Goal: Transaction & Acquisition: Purchase product/service

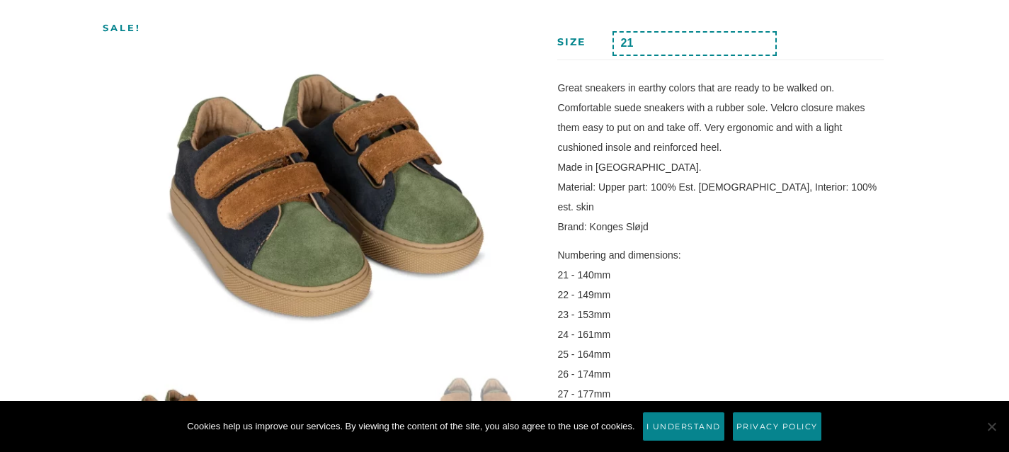
scroll to position [234, 0]
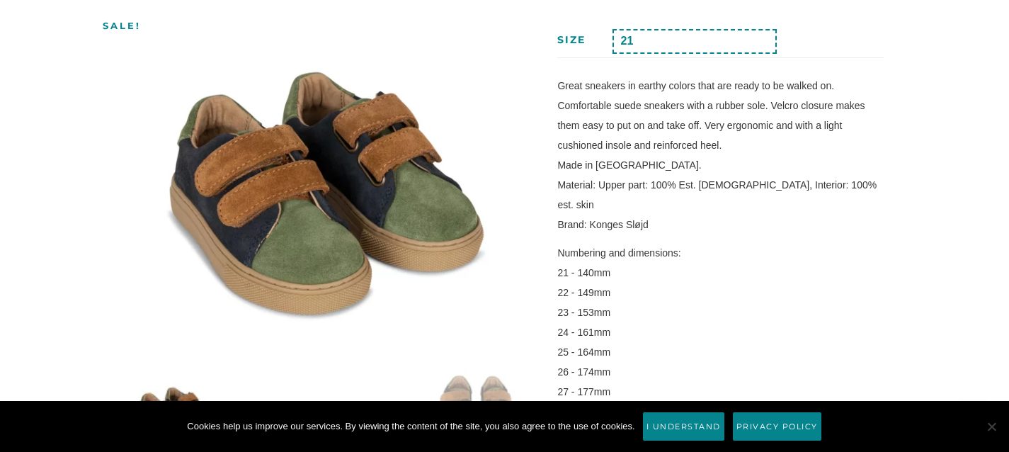
click at [921, 167] on div "Home / Kids clothing / Sumi Sneakers, Multi Konges Sløjd Sale! Sumi Sneakers, M…" at bounding box center [505, 425] width 878 height 1001
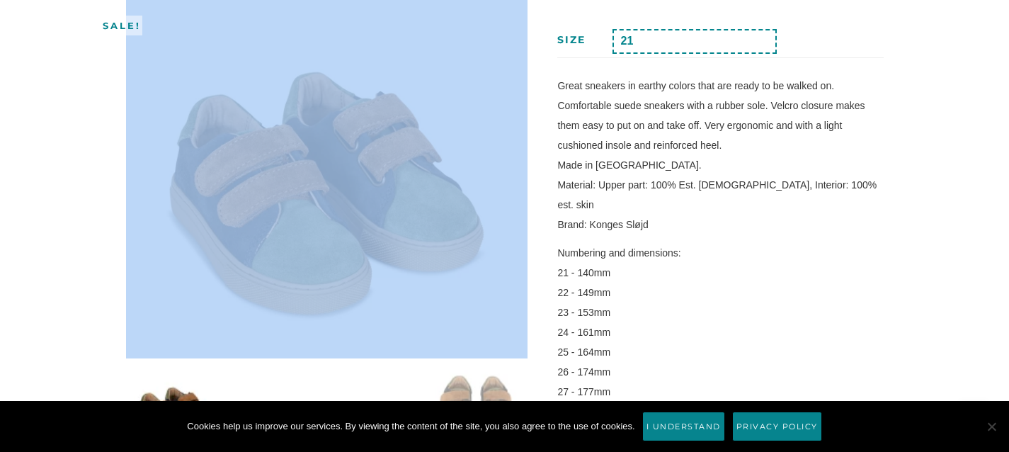
click at [921, 167] on div "Home / Kids clothing / Sumi Sneakers, Multi Konges Sløjd Sale! Sumi Sneakers, M…" at bounding box center [505, 425] width 878 height 1001
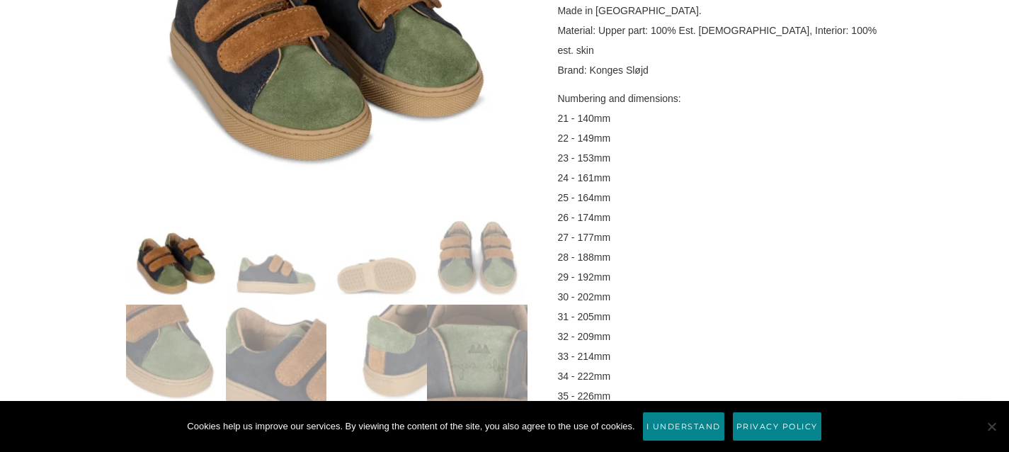
scroll to position [389, 0]
click at [292, 285] on img at bounding box center [276, 253] width 101 height 101
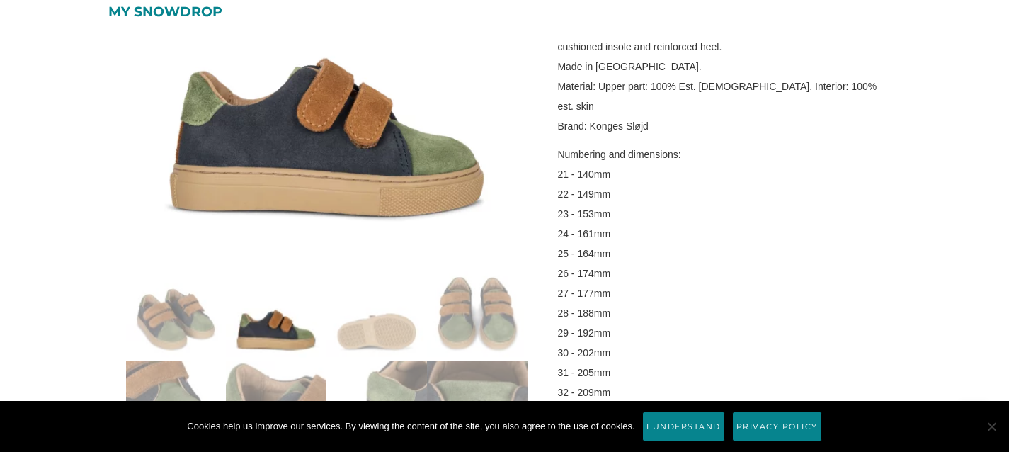
scroll to position [323, 0]
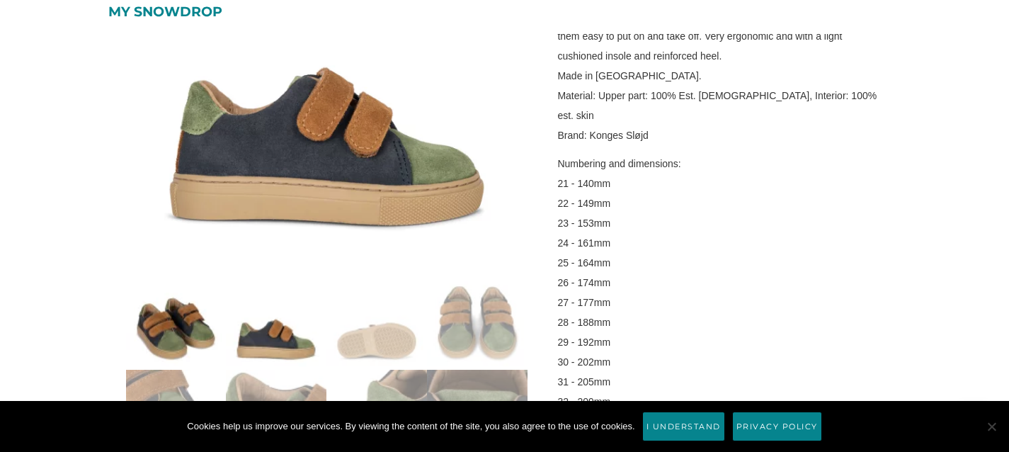
click at [171, 355] on img at bounding box center [176, 319] width 101 height 101
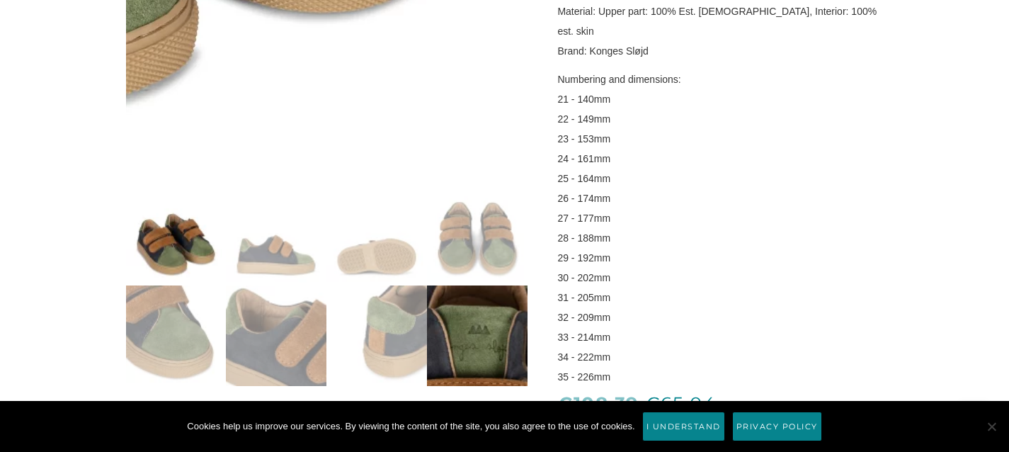
scroll to position [423, 0]
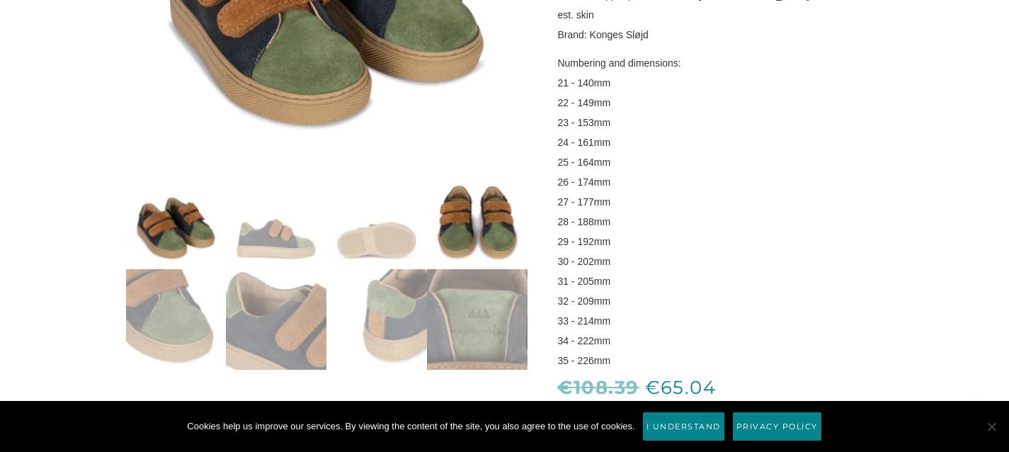
click at [489, 254] on img at bounding box center [477, 219] width 101 height 101
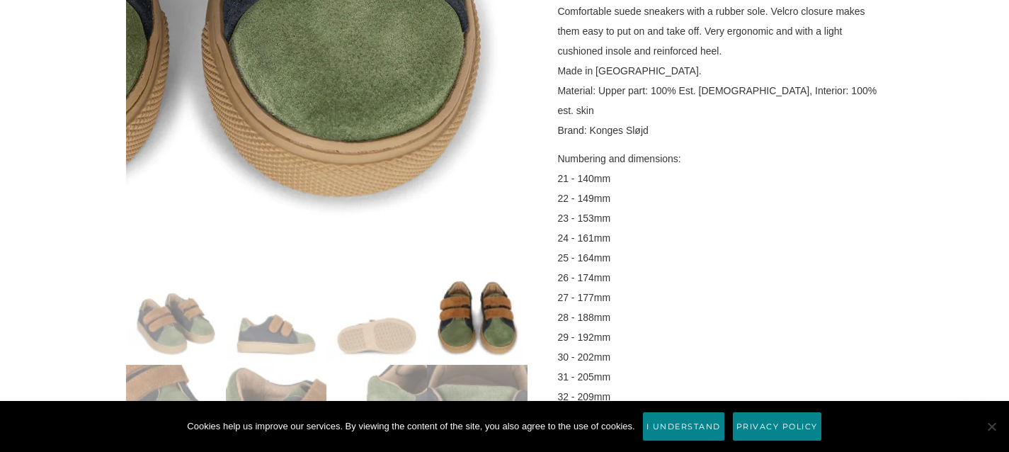
scroll to position [384, 0]
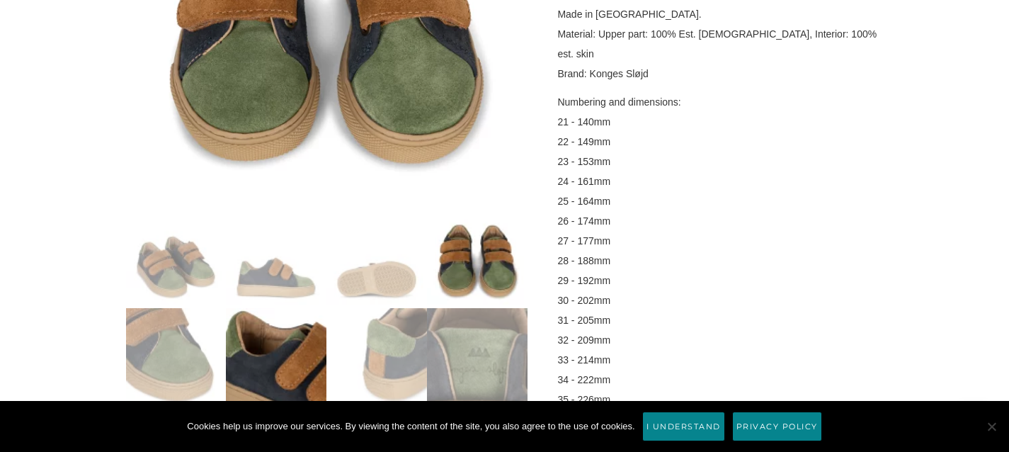
click at [293, 339] on img at bounding box center [276, 358] width 101 height 101
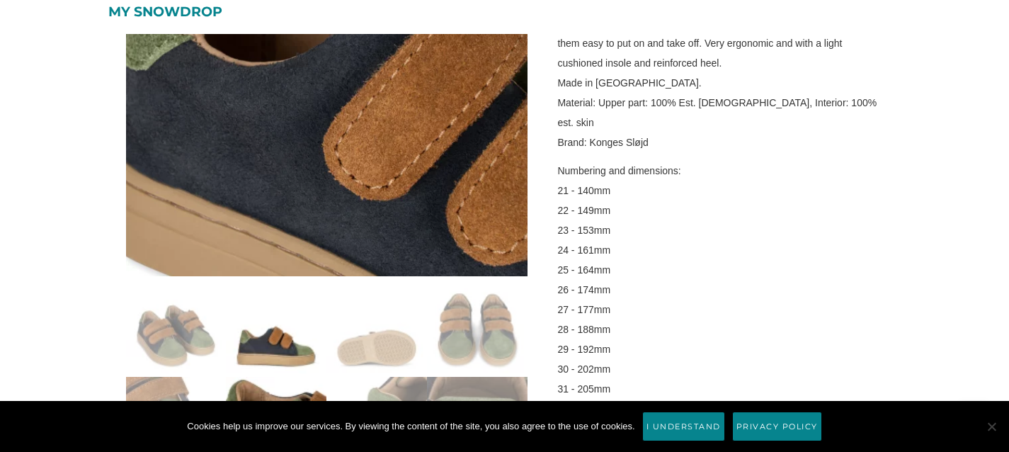
scroll to position [305, 0]
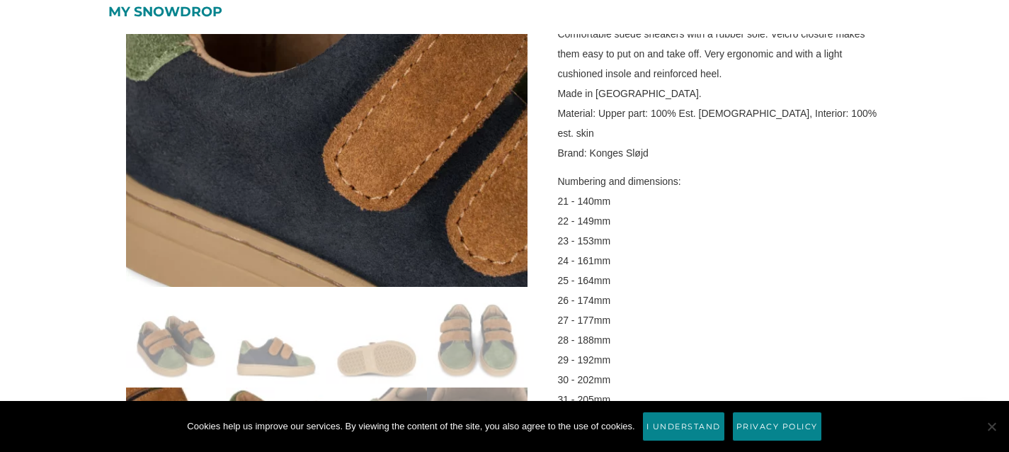
click at [176, 389] on img at bounding box center [176, 437] width 101 height 101
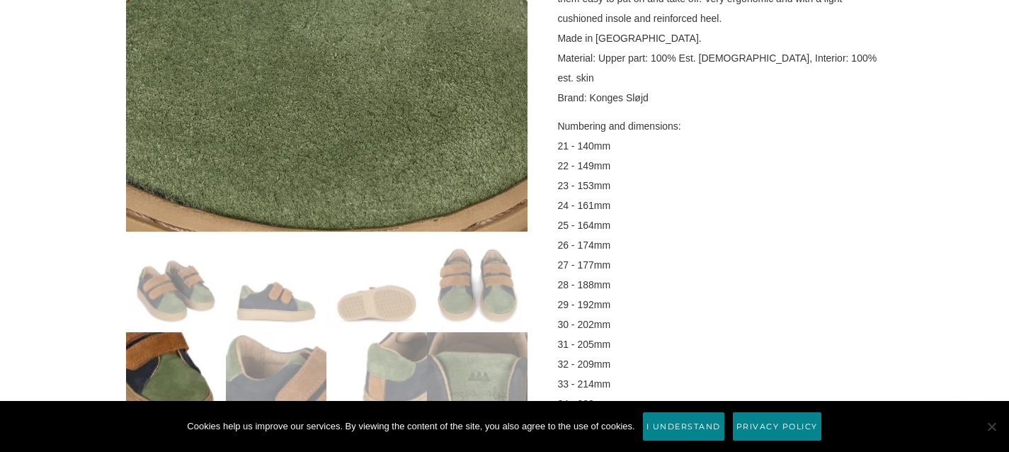
scroll to position [364, 0]
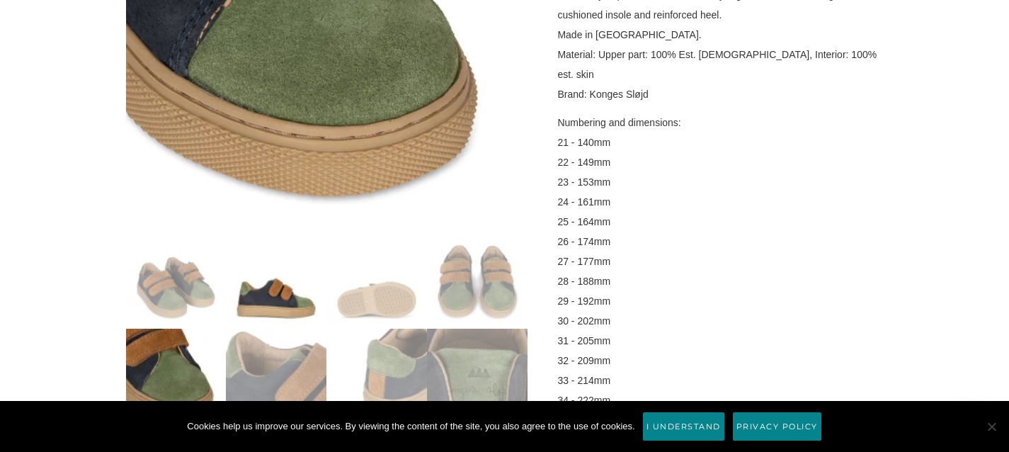
click at [285, 290] on img at bounding box center [276, 278] width 101 height 101
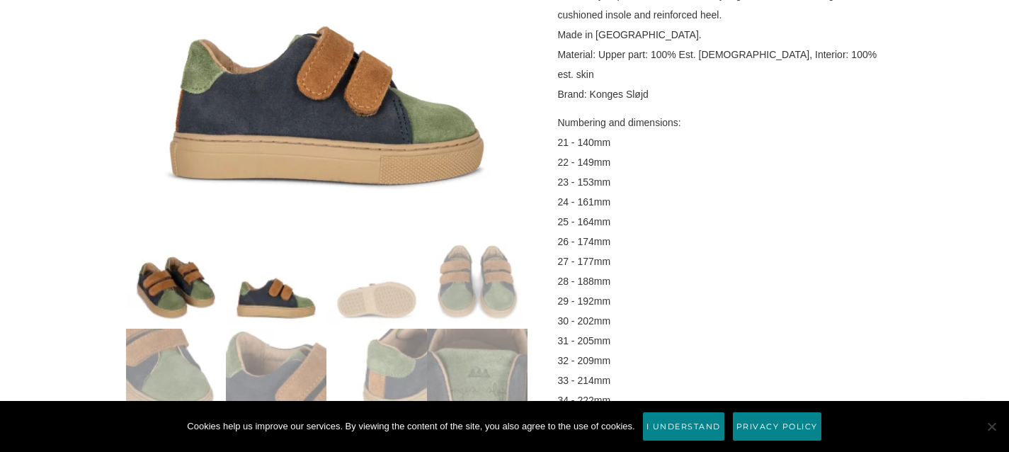
click at [206, 282] on img at bounding box center [176, 278] width 101 height 101
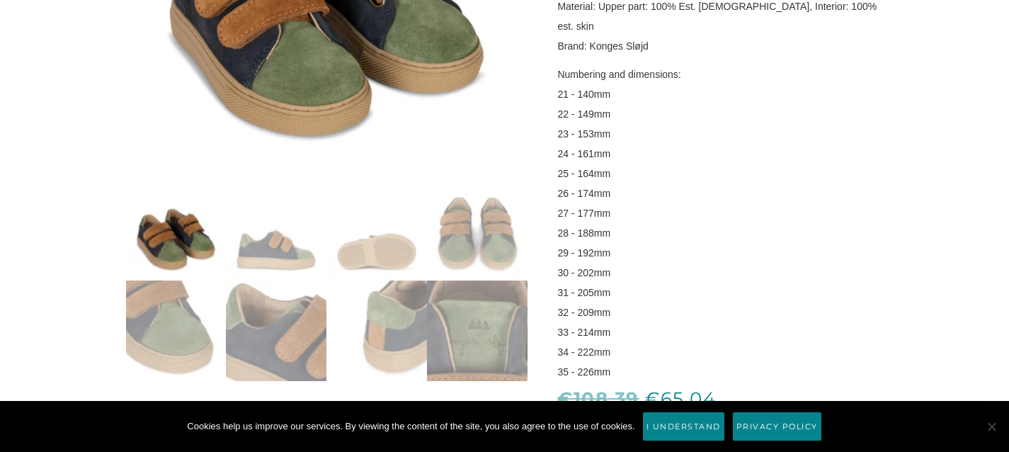
scroll to position [425, 0]
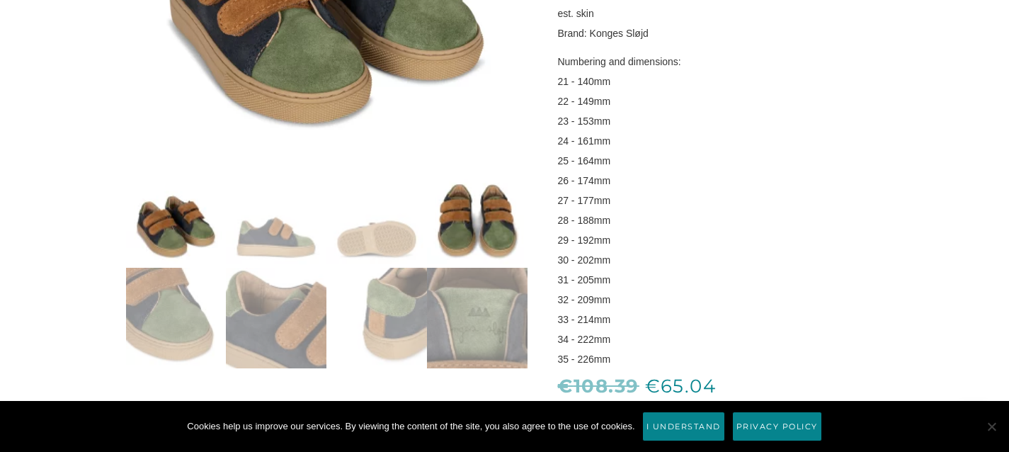
click at [481, 235] on img at bounding box center [477, 217] width 101 height 101
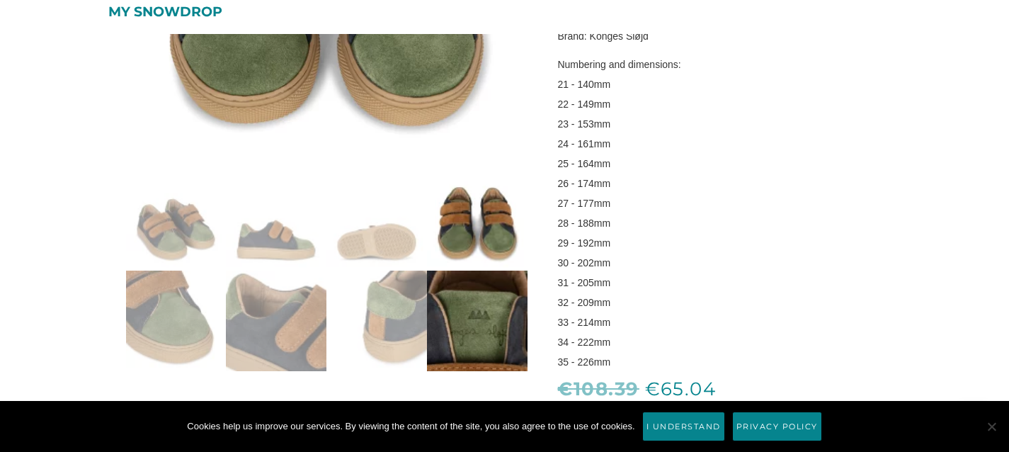
scroll to position [416, 0]
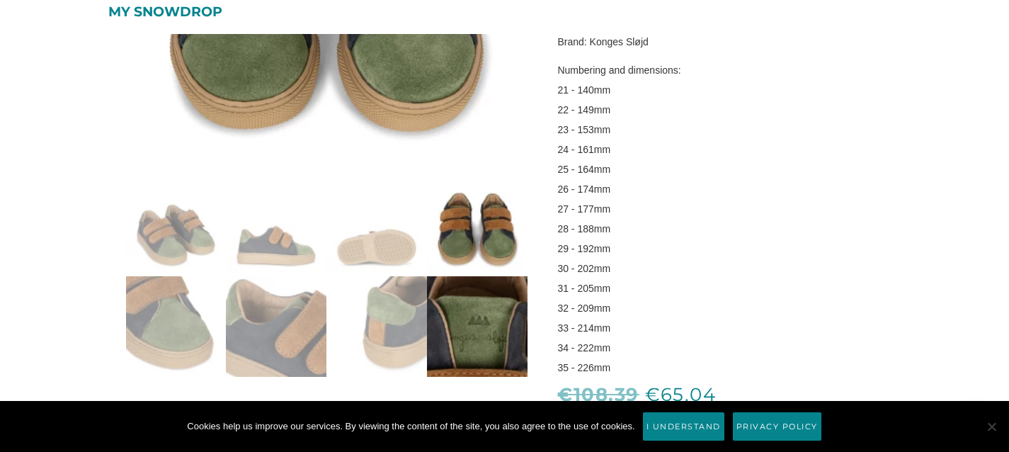
click at [448, 319] on img at bounding box center [477, 326] width 101 height 101
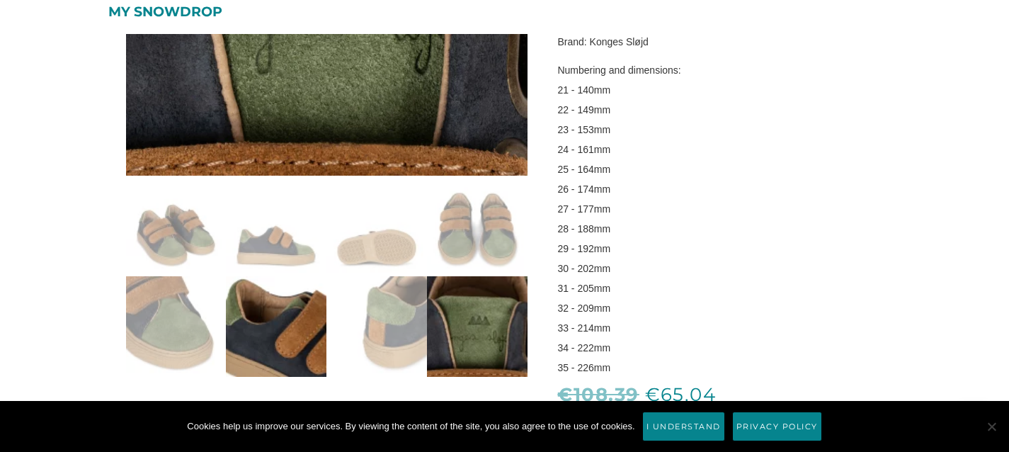
click at [321, 340] on img at bounding box center [276, 326] width 101 height 101
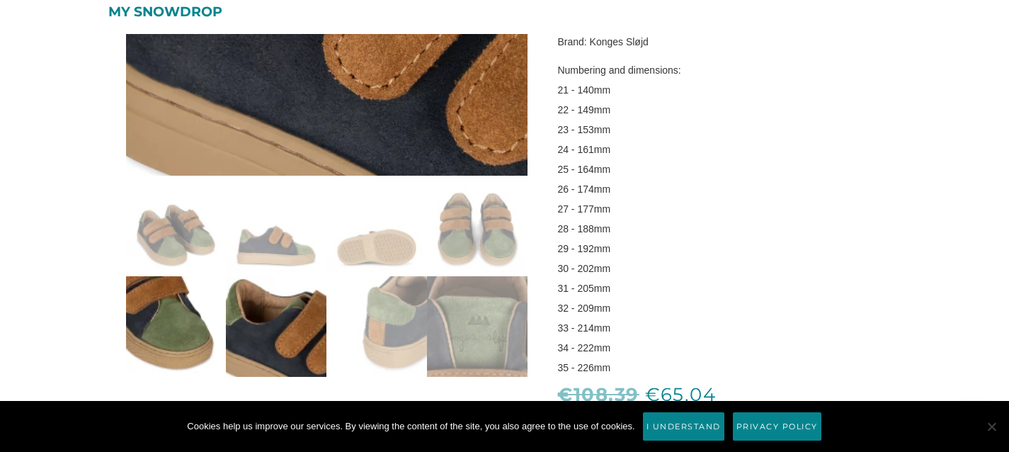
click at [181, 349] on img at bounding box center [176, 326] width 101 height 101
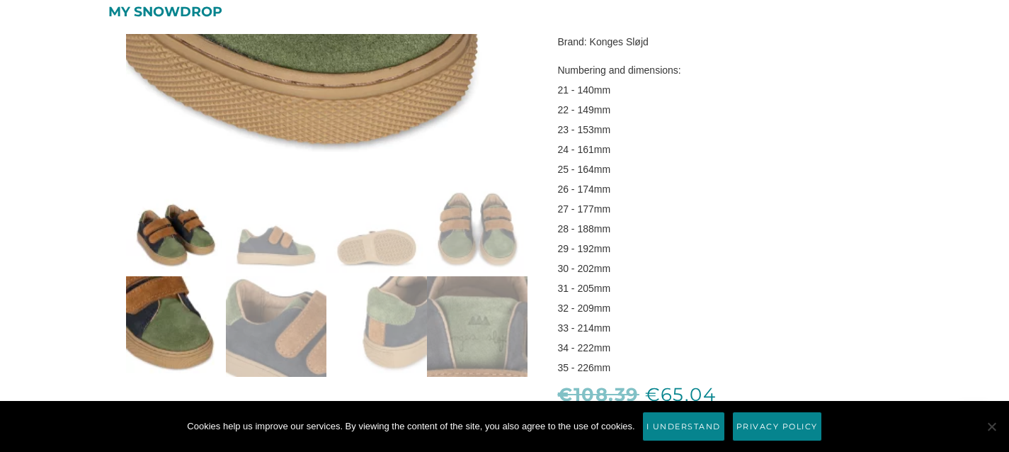
click at [194, 256] on img at bounding box center [176, 226] width 101 height 101
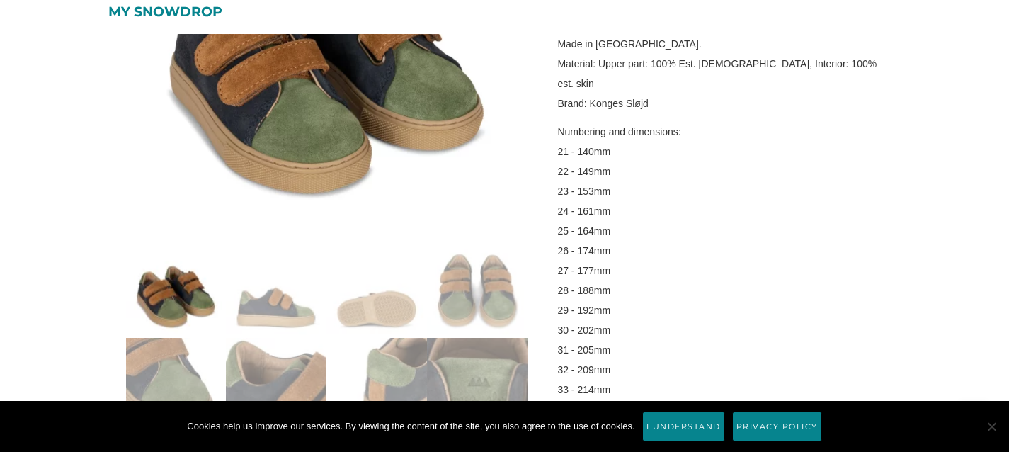
scroll to position [273, 0]
